Goal: Task Accomplishment & Management: Manage account settings

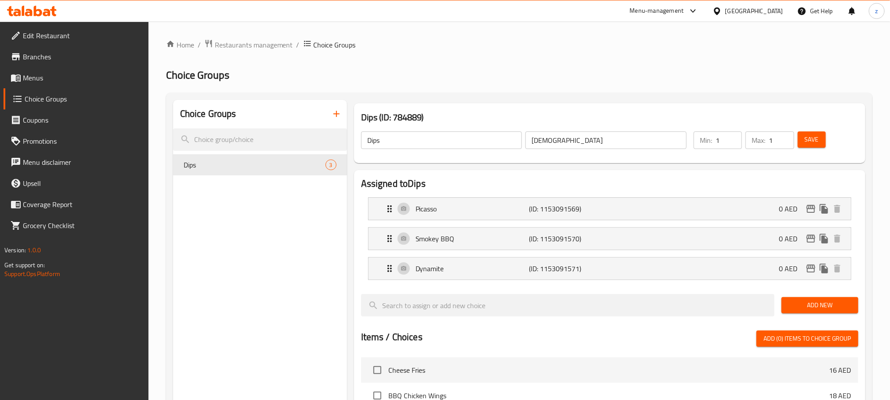
click at [767, 8] on div "United Arab Emirates" at bounding box center [755, 11] width 58 height 10
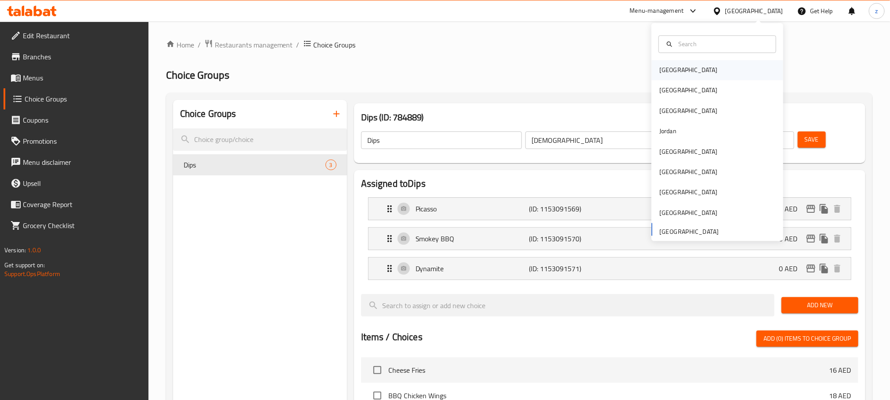
click at [703, 71] on div "[GEOGRAPHIC_DATA]" at bounding box center [718, 70] width 132 height 20
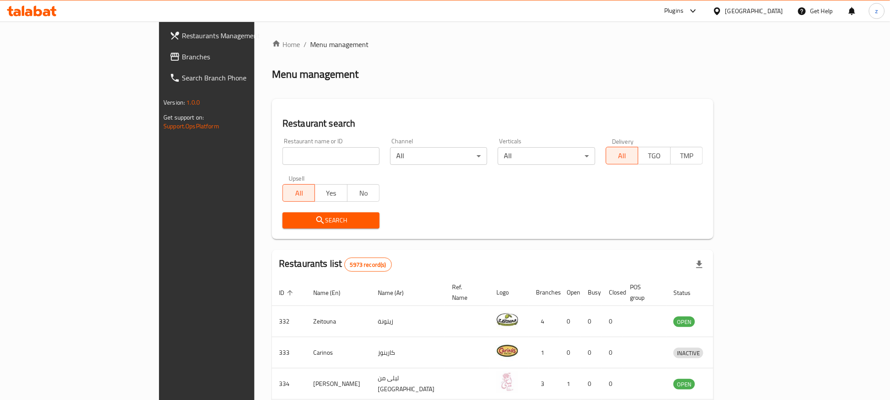
drag, startPoint x: 92, startPoint y: 54, endPoint x: 113, endPoint y: 65, distance: 23.8
click at [182, 54] on span "Branches" at bounding box center [241, 56] width 119 height 11
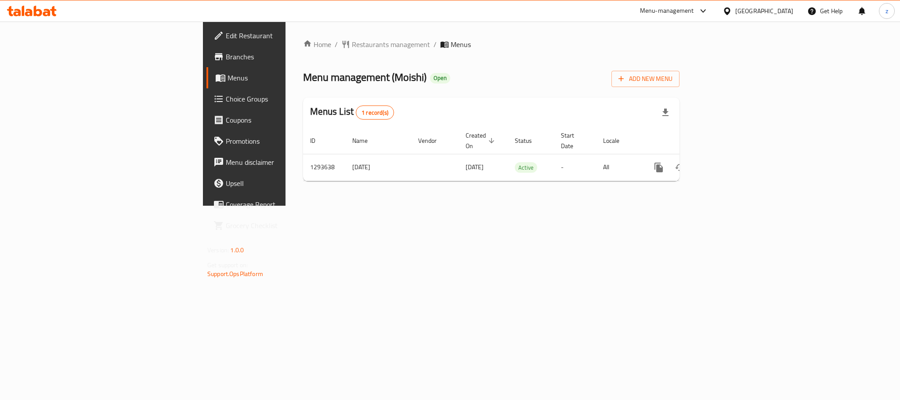
click at [226, 98] on span "Choice Groups" at bounding box center [286, 99] width 120 height 11
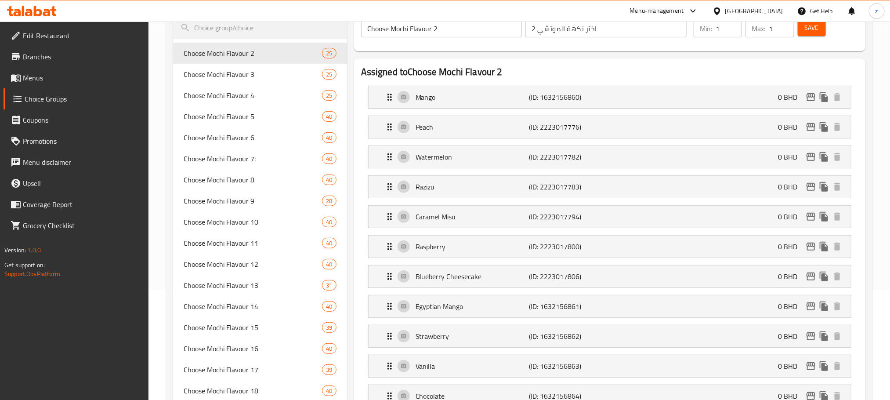
scroll to position [330, 0]
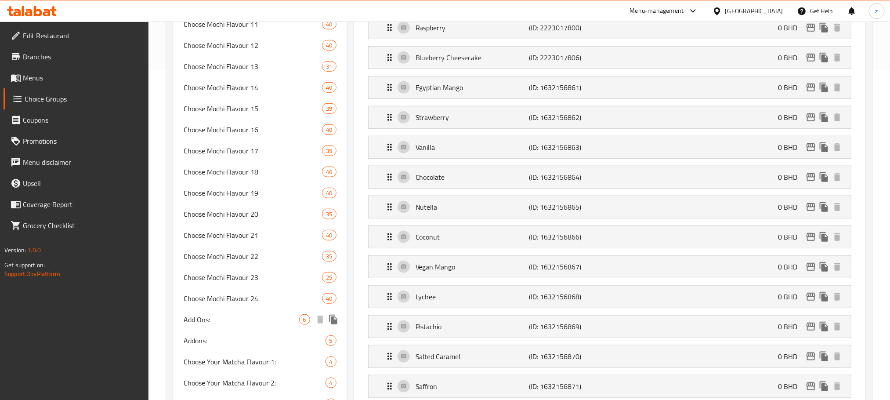
drag, startPoint x: 238, startPoint y: 318, endPoint x: 573, endPoint y: 4, distance: 459.5
click at [238, 318] on span "Add Ons:" at bounding box center [242, 319] width 116 height 11
type input "Add Ons:"
type input "إضافات:"
type input "0"
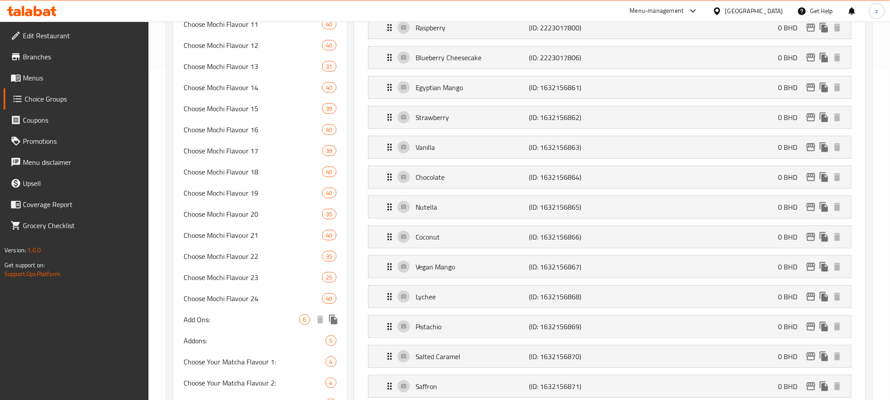
type input "0"
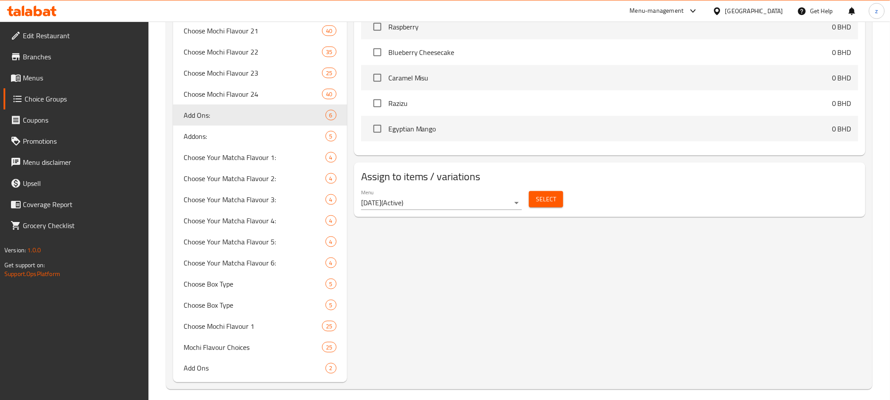
scroll to position [540, 0]
